Goal: Complete application form

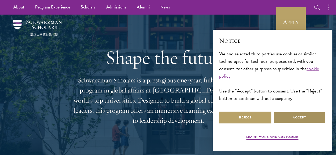
click at [293, 113] on button "Accept" at bounding box center [299, 118] width 52 height 12
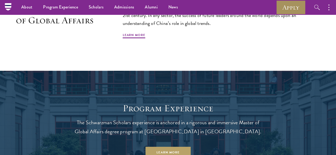
scroll to position [338, 0]
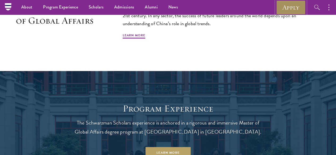
click at [291, 11] on link "Apply" at bounding box center [291, 7] width 30 height 15
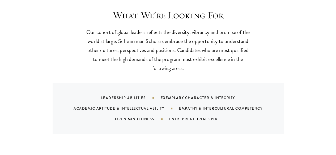
scroll to position [497, 0]
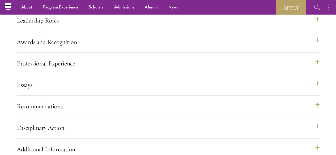
scroll to position [556, 0]
